Goal: Find specific page/section: Find specific page/section

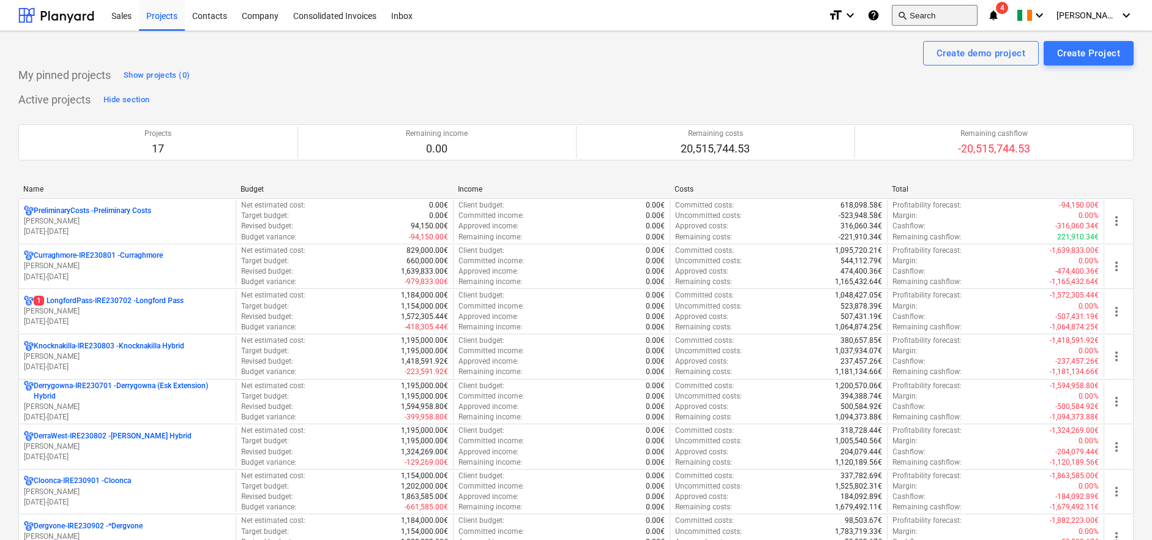
click at [952, 16] on button "search Search" at bounding box center [935, 15] width 86 height 21
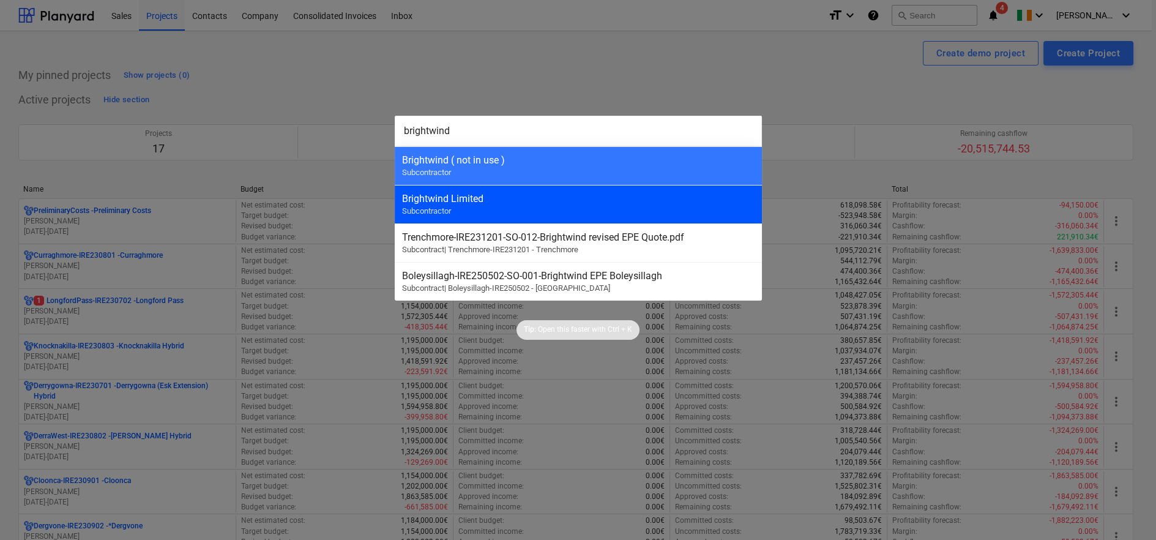
type input "brightwind"
click at [583, 198] on div "Brightwind Limited" at bounding box center [578, 199] width 353 height 12
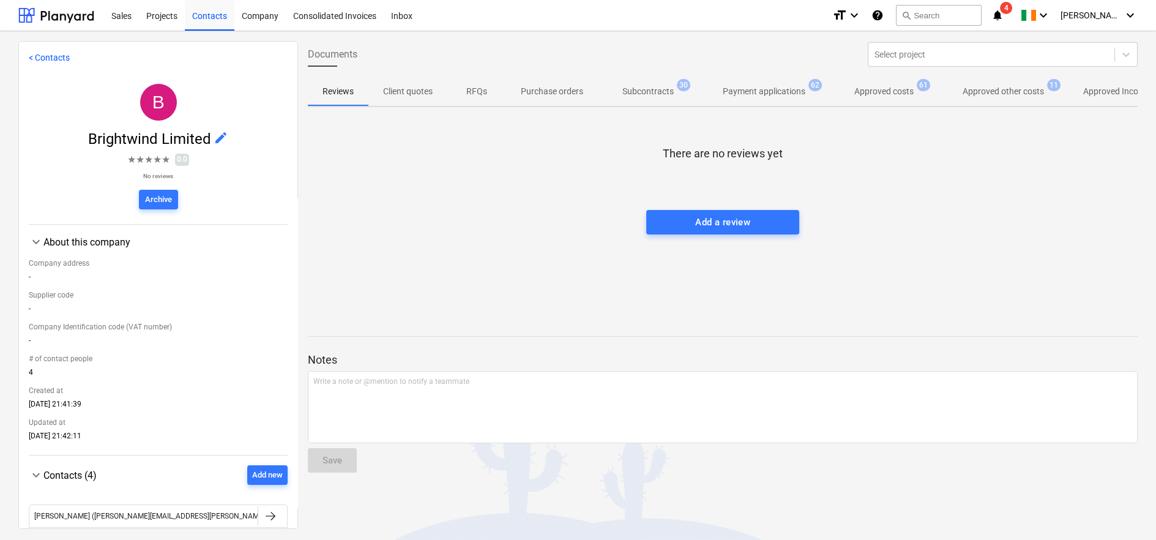
click at [655, 89] on p "Subcontracts" at bounding box center [648, 91] width 51 height 13
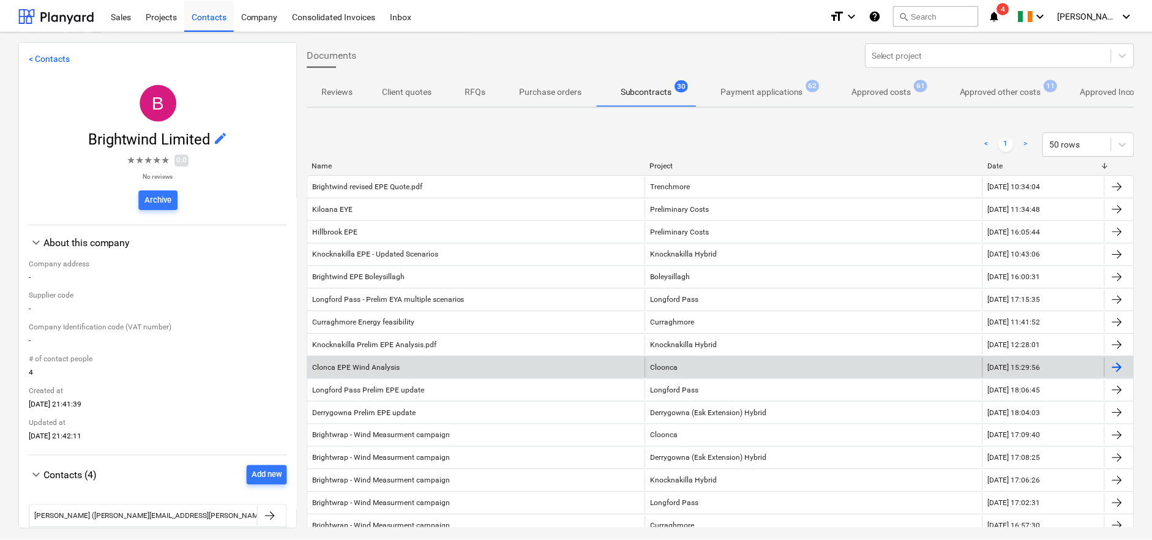
scroll to position [68, 0]
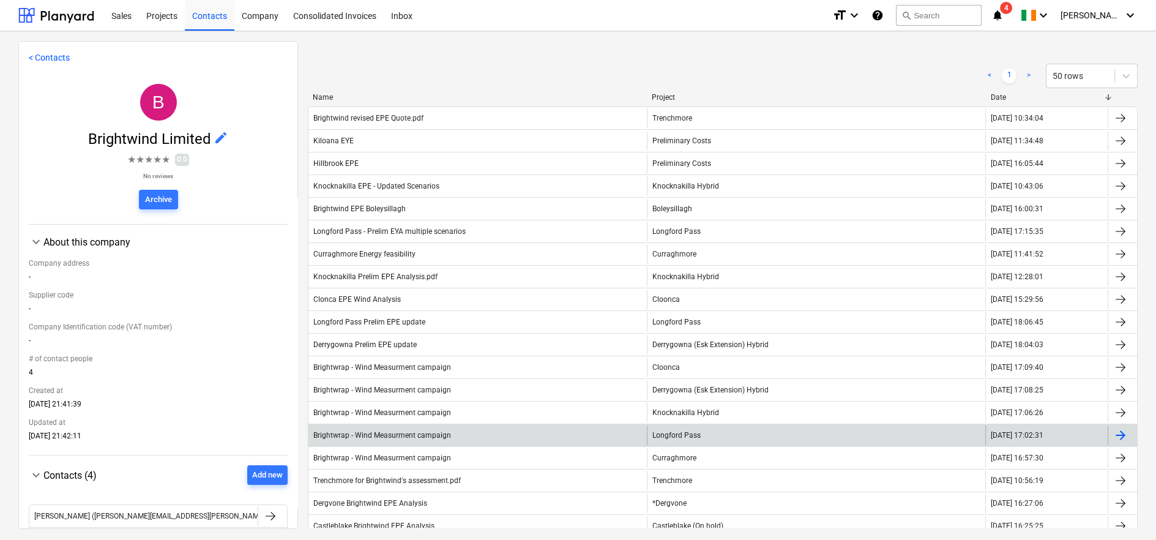
click at [389, 432] on div "Brightwrap - Wind Measurment campaign" at bounding box center [382, 435] width 138 height 9
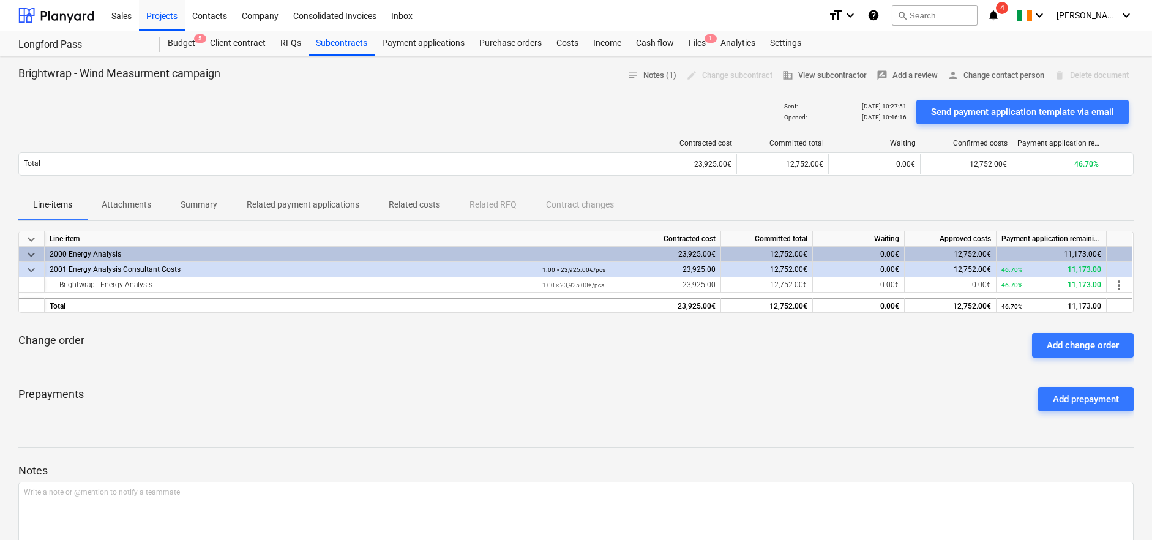
click at [415, 203] on p "Related costs" at bounding box center [414, 204] width 51 height 13
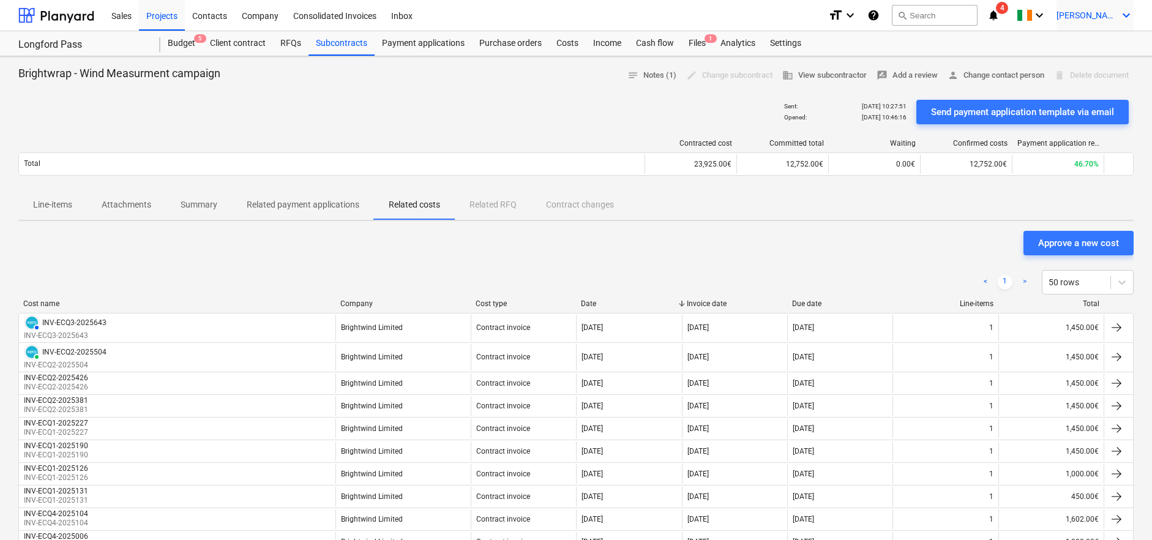
click at [1094, 13] on span "[PERSON_NAME]" at bounding box center [1087, 15] width 61 height 10
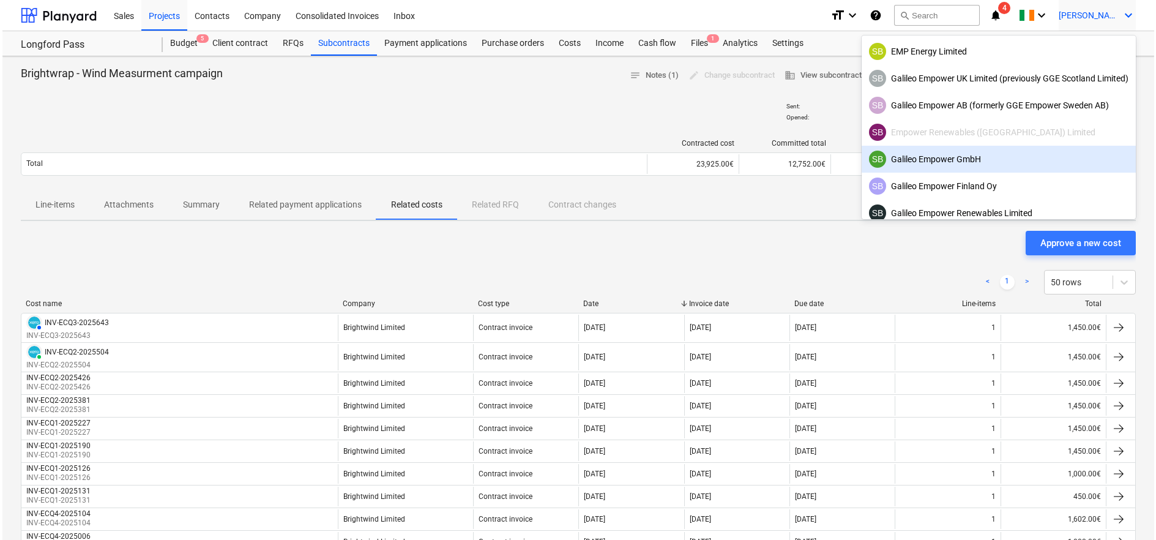
scroll to position [68, 0]
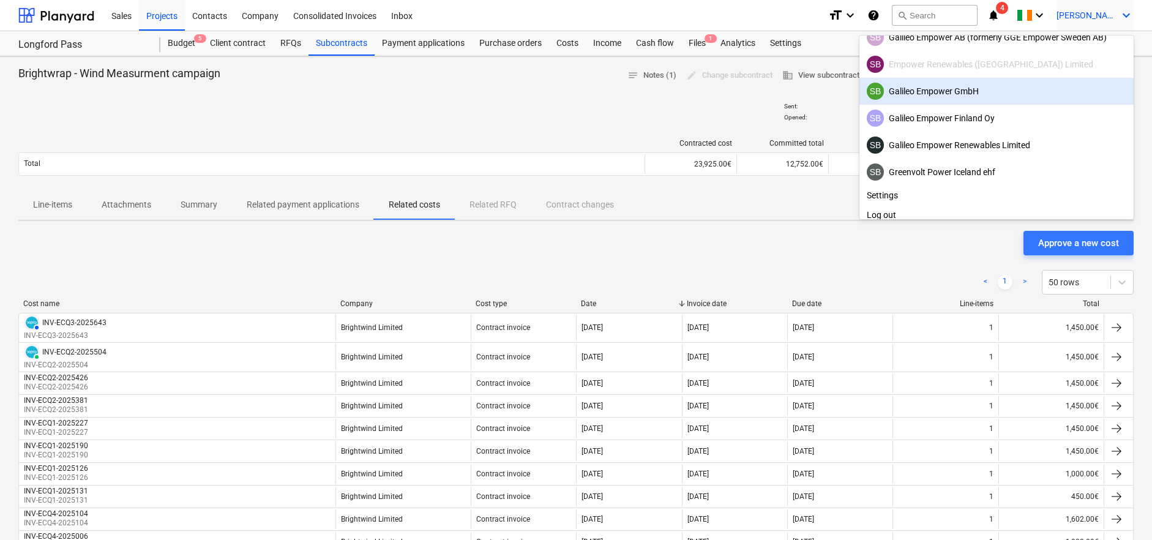
click at [927, 91] on div "SB Galileo Empower GmbH" at bounding box center [997, 91] width 260 height 17
